Goal: Information Seeking & Learning: Learn about a topic

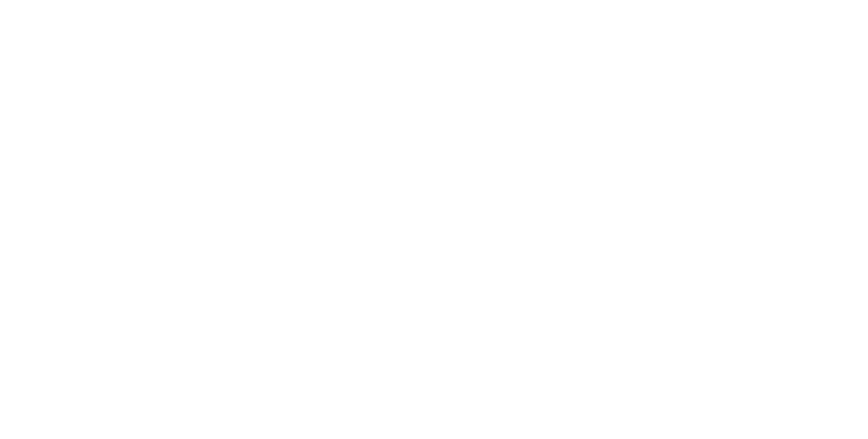
select select "*"
select select "**"
select select "****"
select select "*"
select select "**"
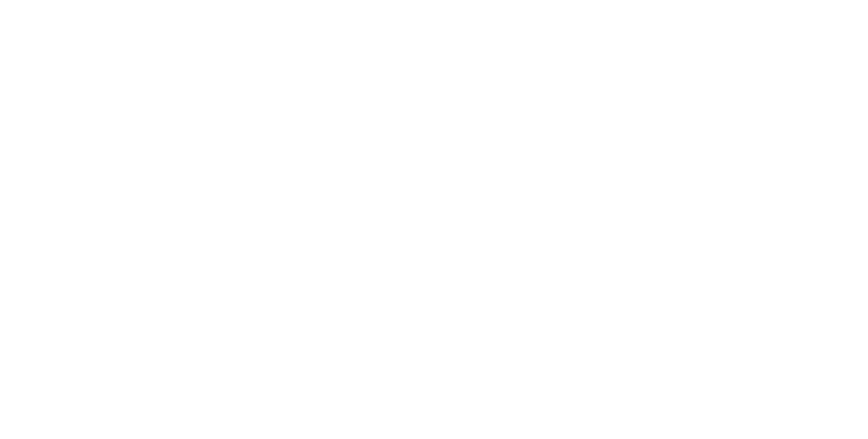
select select "****"
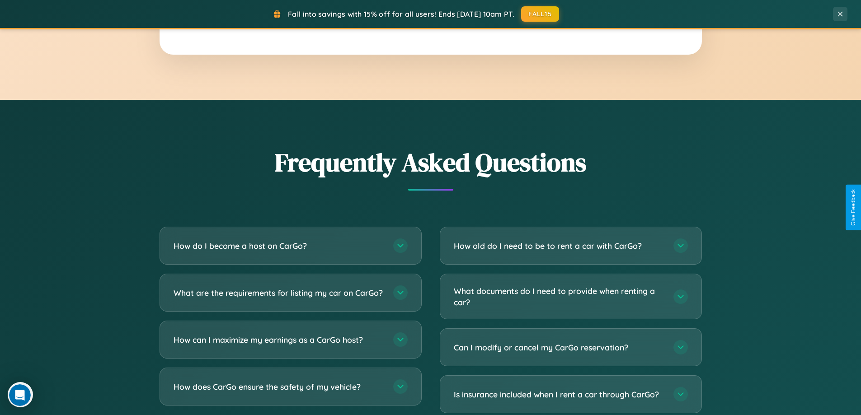
scroll to position [1750, 0]
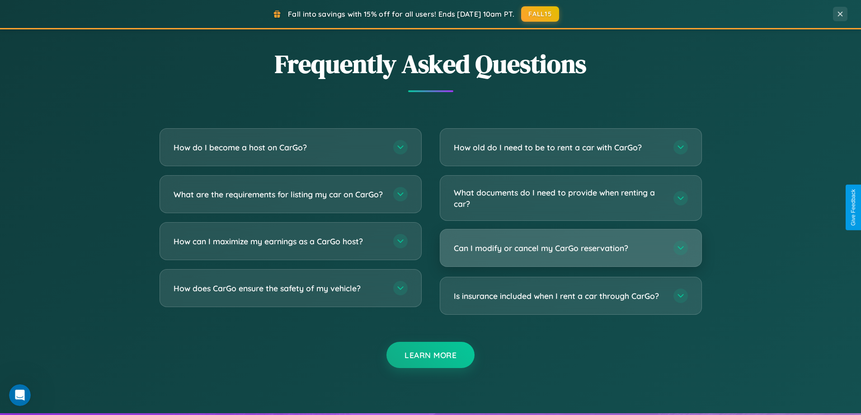
click at [570, 249] on h3 "Can I modify or cancel my CarGo reservation?" at bounding box center [559, 248] width 211 height 11
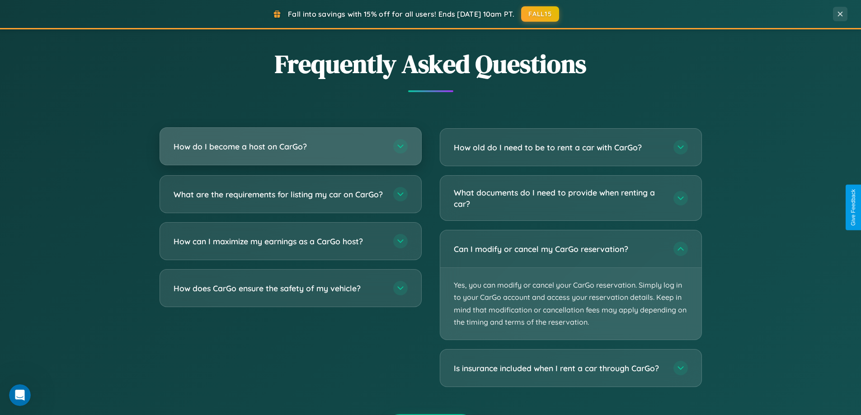
click at [290, 147] on h3 "How do I become a host on CarGo?" at bounding box center [279, 146] width 211 height 11
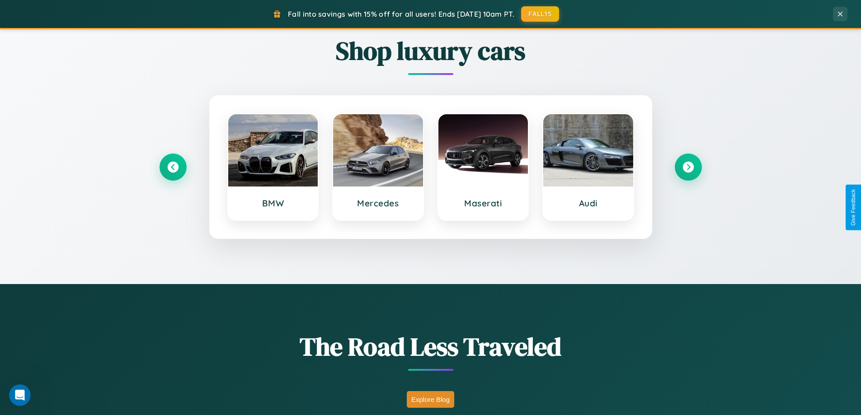
scroll to position [390, 0]
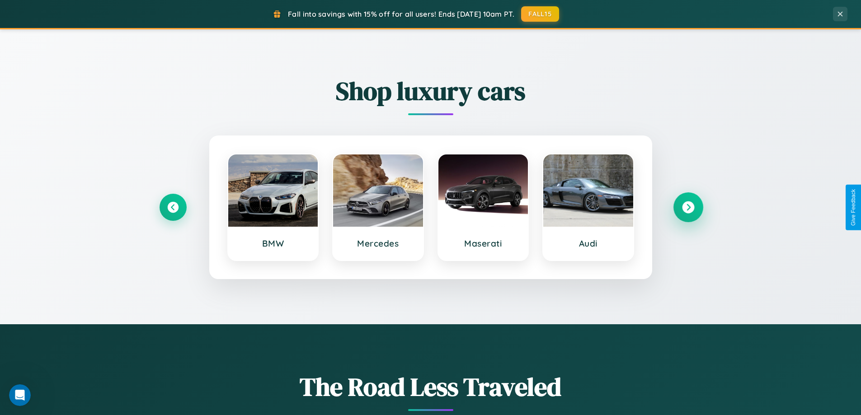
click at [688, 207] on icon at bounding box center [688, 208] width 12 height 12
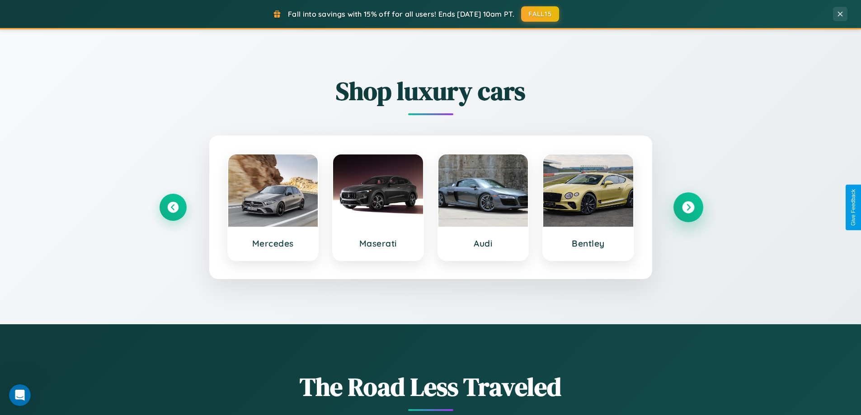
click at [688, 207] on icon at bounding box center [688, 208] width 12 height 12
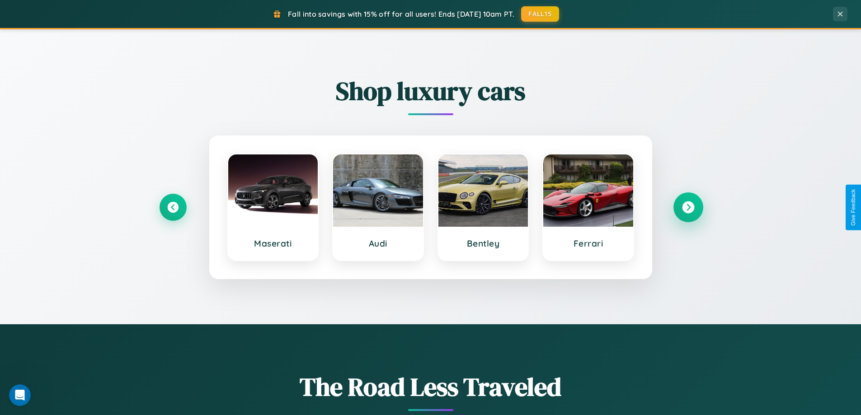
click at [688, 207] on icon at bounding box center [688, 208] width 12 height 12
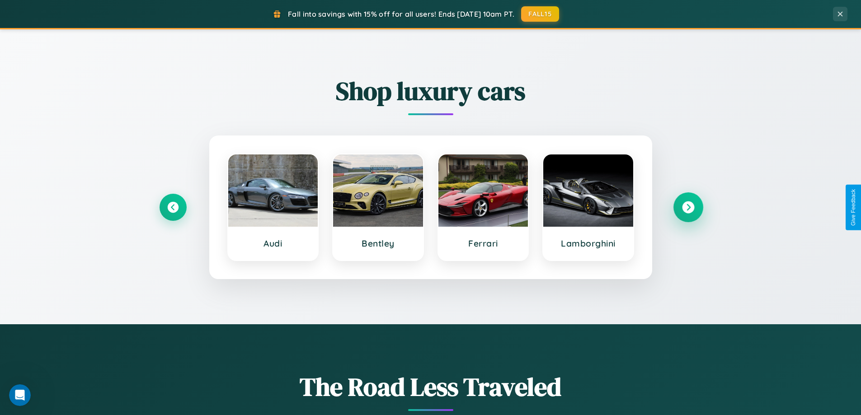
click at [688, 207] on icon at bounding box center [688, 208] width 12 height 12
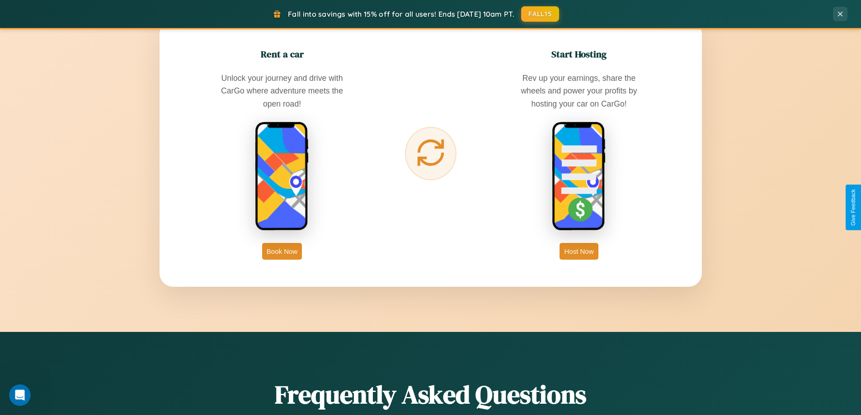
scroll to position [1463, 0]
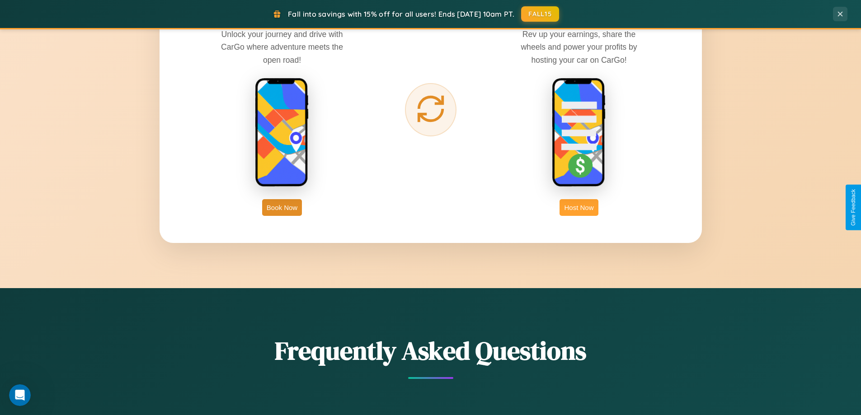
click at [579, 207] on button "Host Now" at bounding box center [579, 207] width 38 height 17
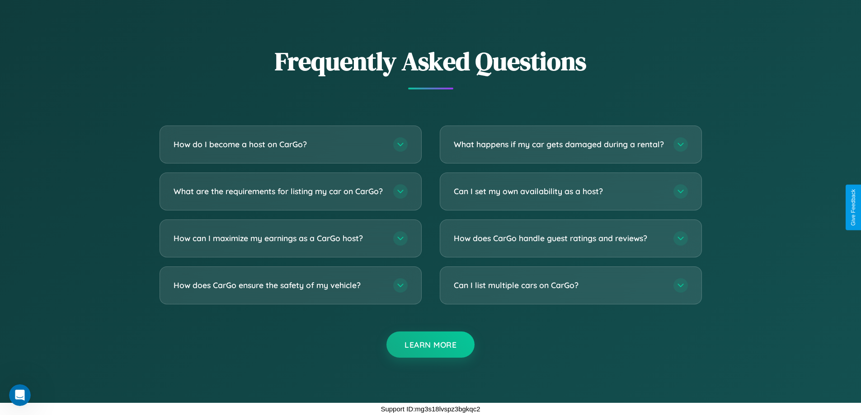
scroll to position [1222, 0]
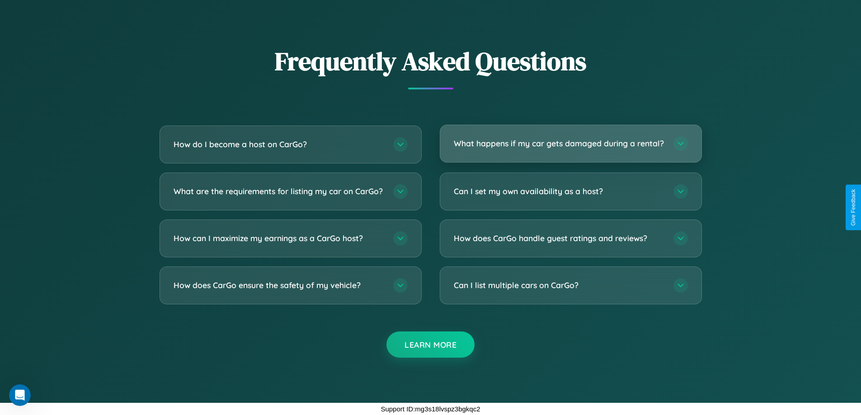
click at [570, 140] on h3 "What happens if my car gets damaged during a rental?" at bounding box center [559, 143] width 211 height 11
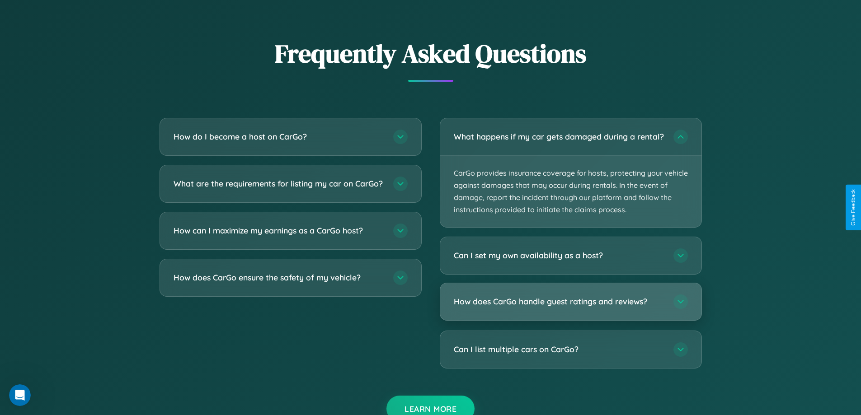
click at [570, 308] on h3 "How does CarGo handle guest ratings and reviews?" at bounding box center [559, 302] width 211 height 11
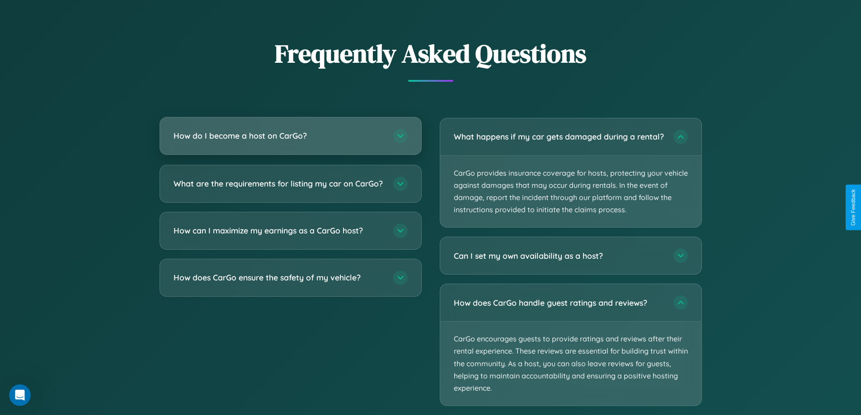
click at [290, 136] on h3 "How do I become a host on CarGo?" at bounding box center [279, 135] width 211 height 11
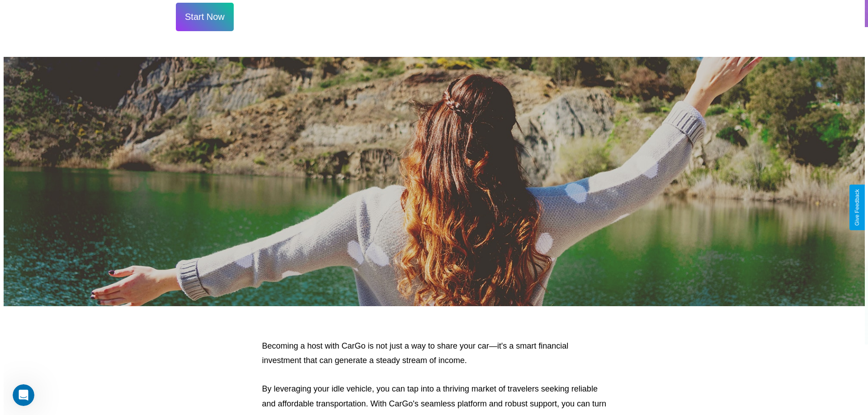
scroll to position [0, 0]
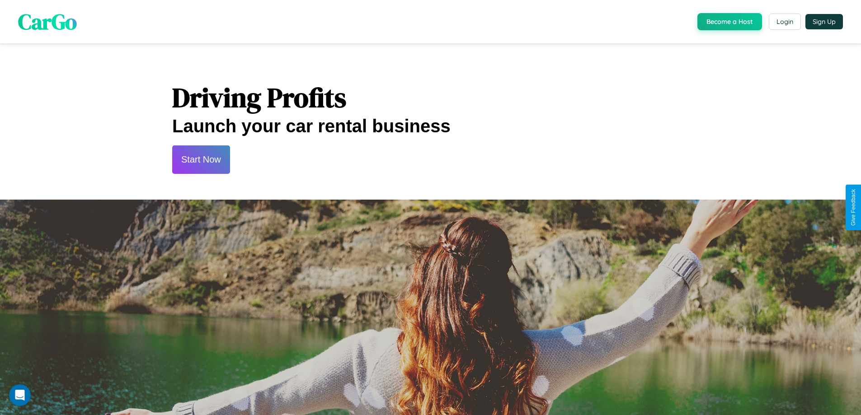
click at [201, 160] on button "Start Now" at bounding box center [201, 160] width 58 height 28
